Goal: Information Seeking & Learning: Check status

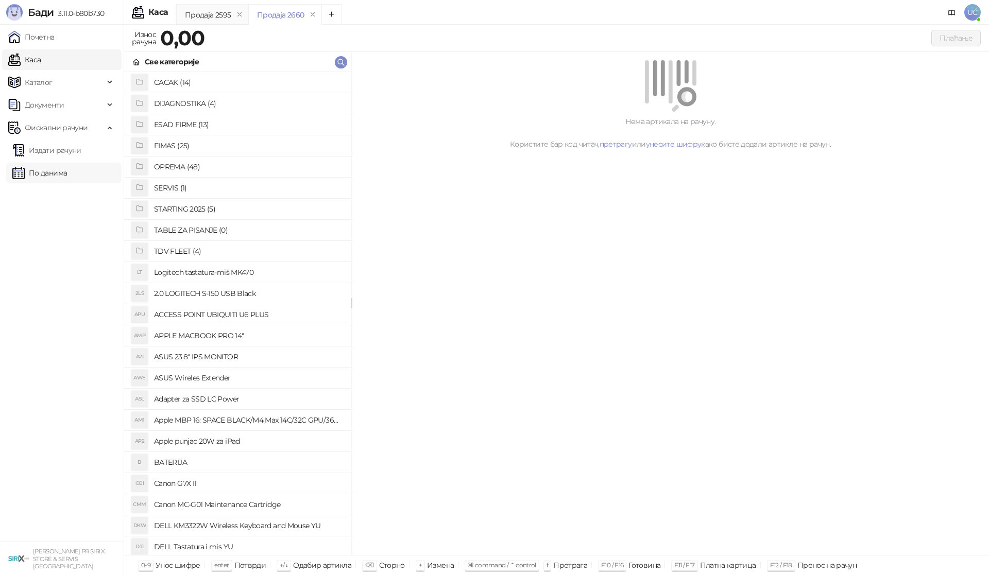
click at [67, 173] on link "По данима" at bounding box center [39, 173] width 55 height 21
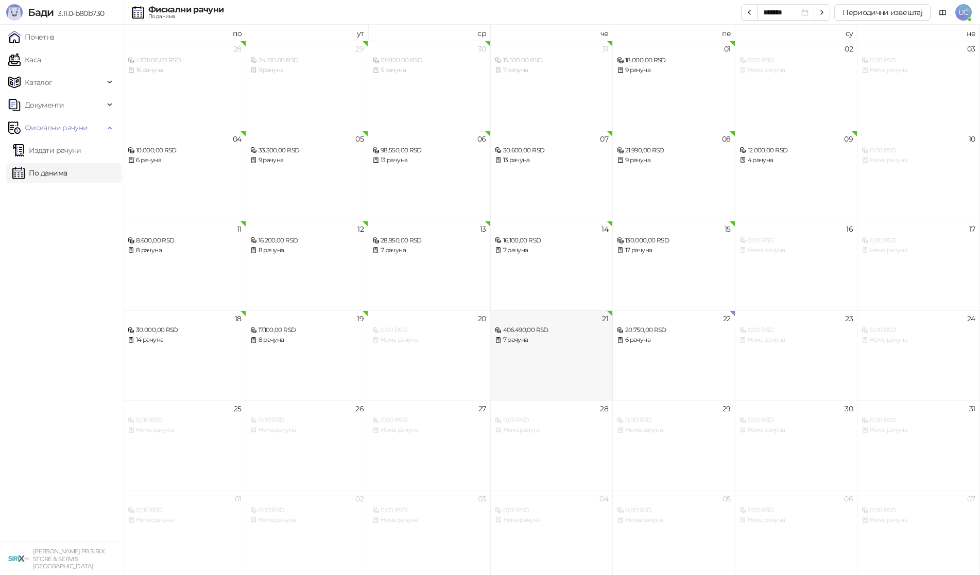
click at [554, 375] on div "21 406.490,00 RSD 7 рачуна" at bounding box center [552, 356] width 123 height 90
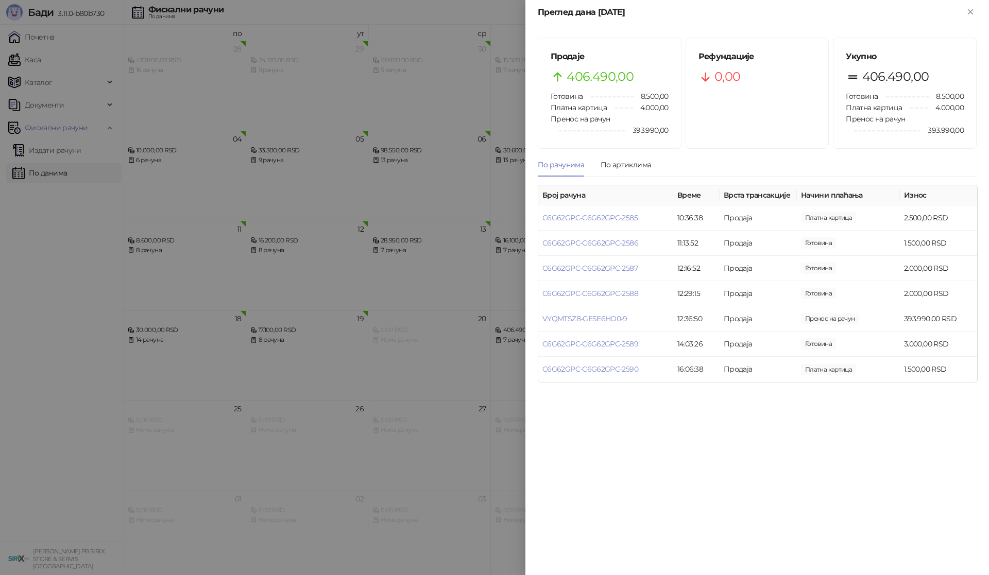
click at [491, 356] on div at bounding box center [494, 287] width 989 height 575
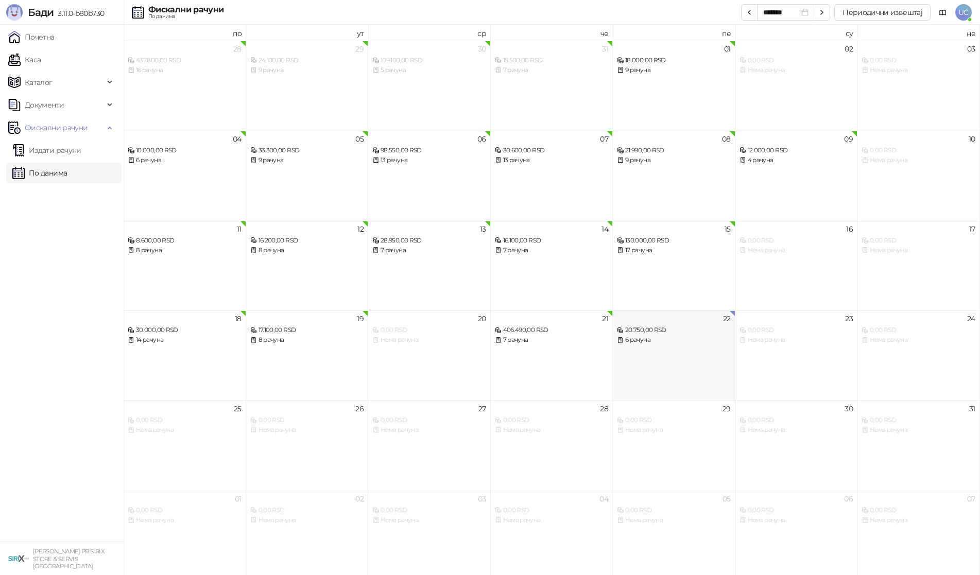
click at [691, 353] on div "22 20.750,00 RSD 6 рачуна" at bounding box center [674, 356] width 123 height 90
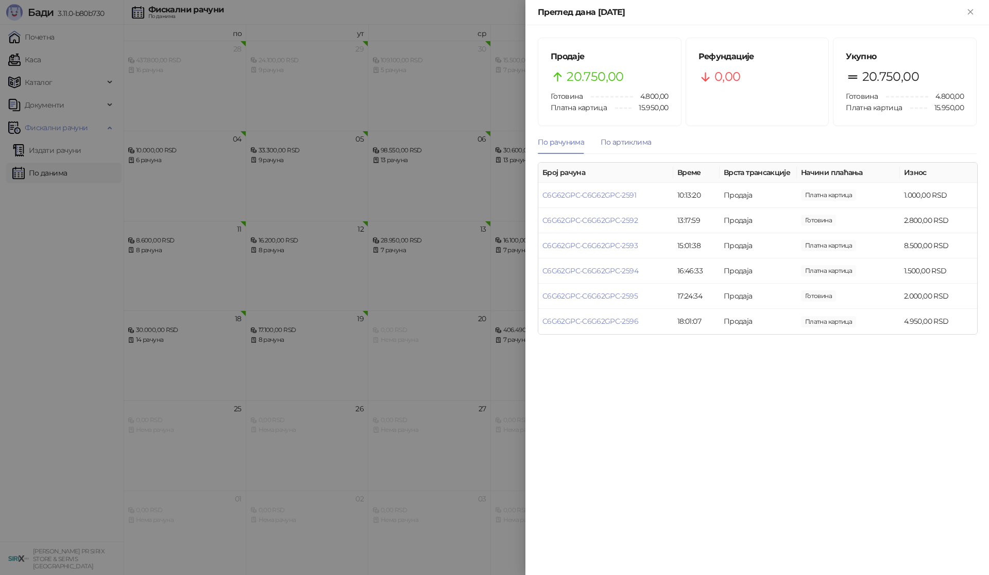
click at [632, 140] on div "По артиклима" at bounding box center [626, 141] width 50 height 11
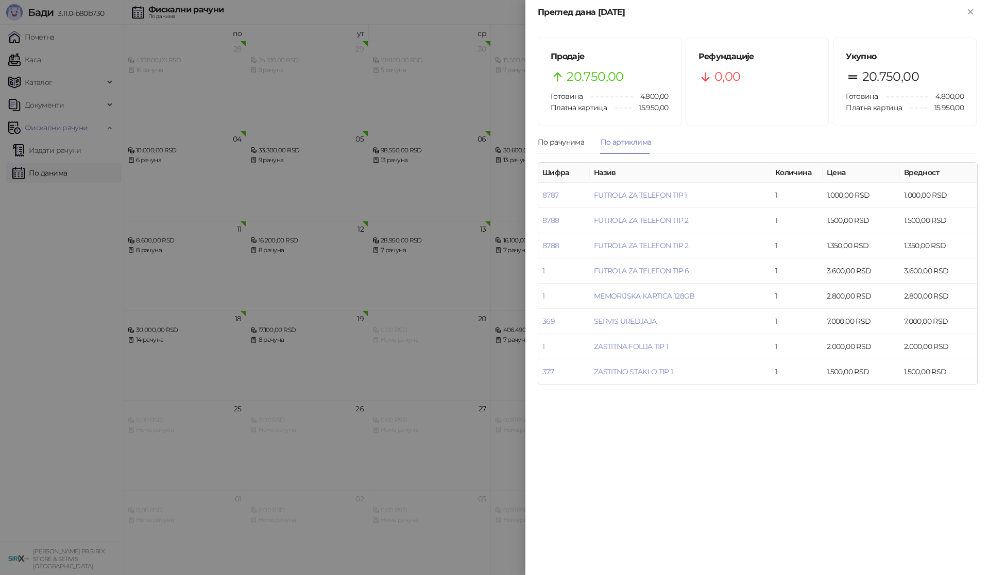
click at [378, 484] on div at bounding box center [494, 287] width 989 height 575
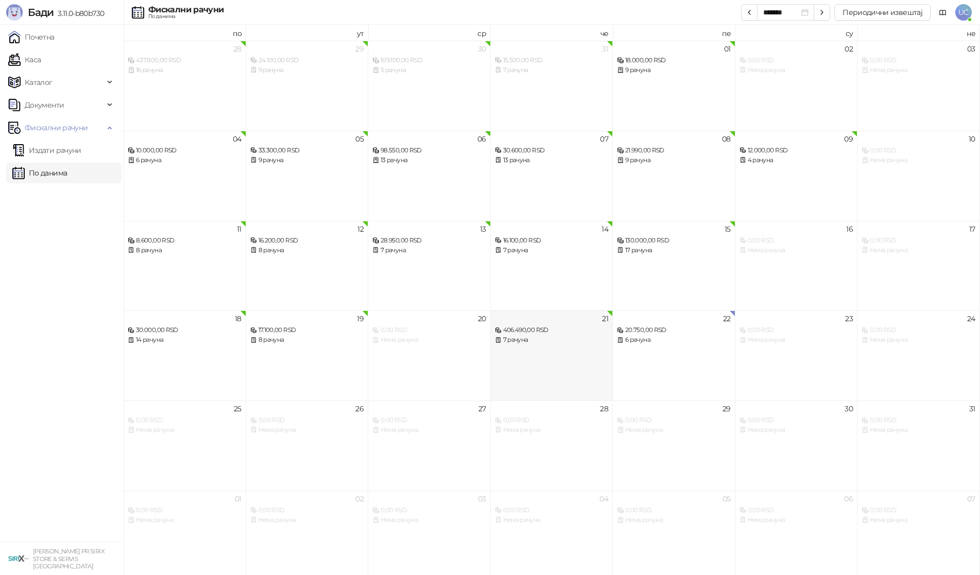
click at [573, 340] on div "7 рачуна" at bounding box center [552, 340] width 114 height 10
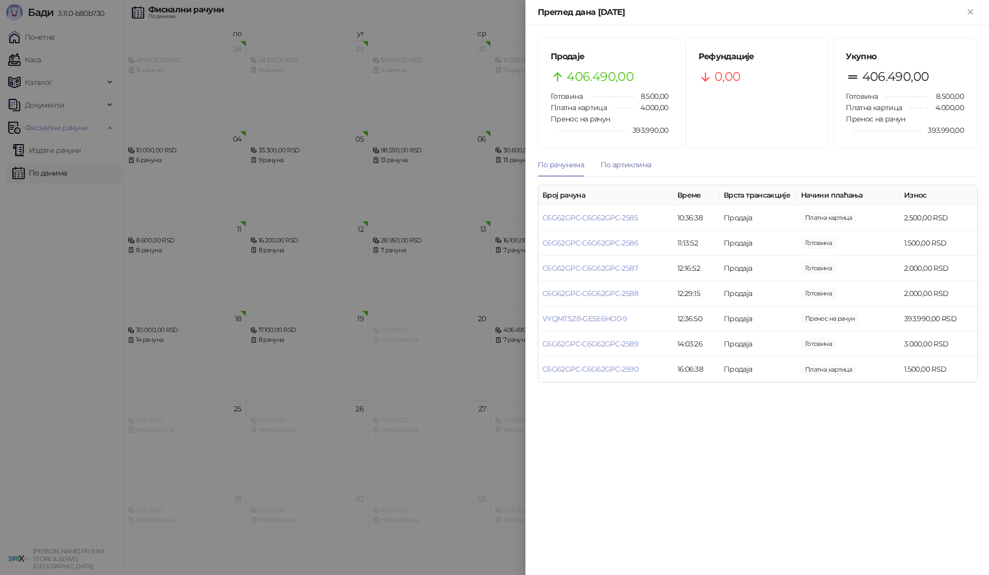
click at [617, 169] on div "По артиклима" at bounding box center [626, 164] width 50 height 11
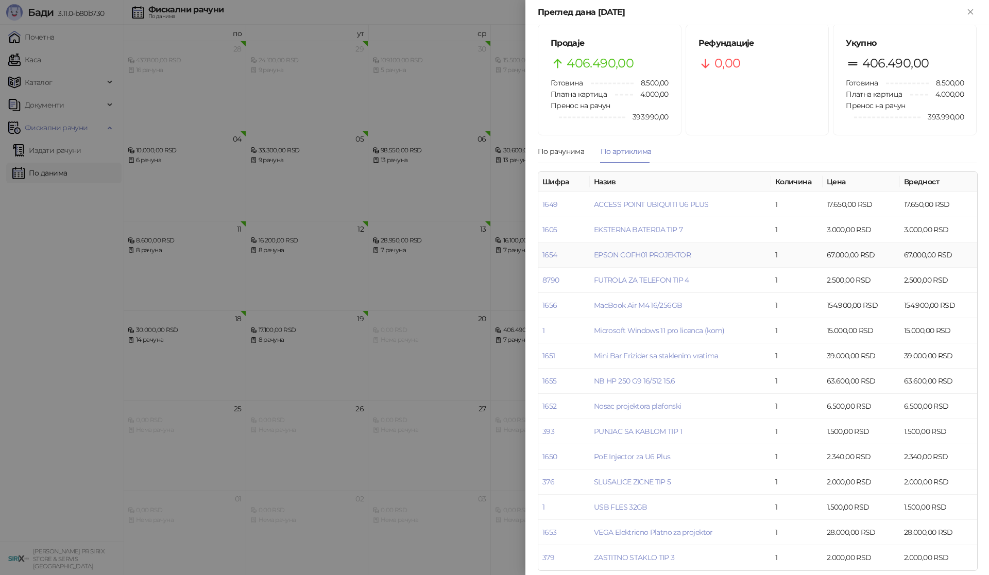
scroll to position [22, 0]
